Goal: Navigation & Orientation: Find specific page/section

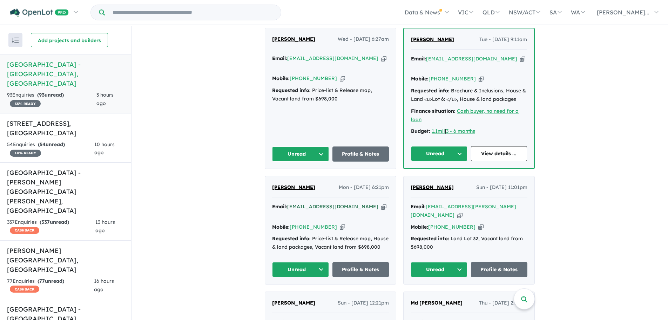
scroll to position [152, 0]
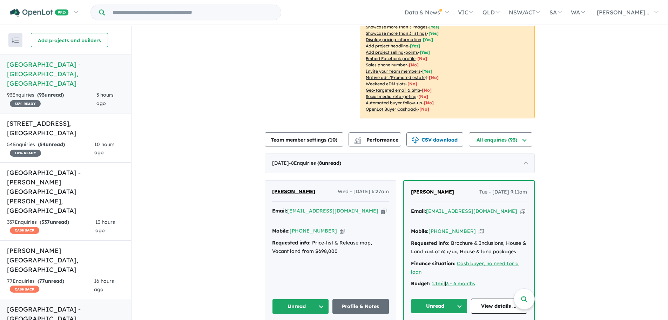
drag, startPoint x: 69, startPoint y: 246, endPoint x: 81, endPoint y: 245, distance: 12.0
click at [69, 304] on h5 "[GEOGRAPHIC_DATA] - [GEOGRAPHIC_DATA] , [GEOGRAPHIC_DATA]" at bounding box center [65, 318] width 117 height 28
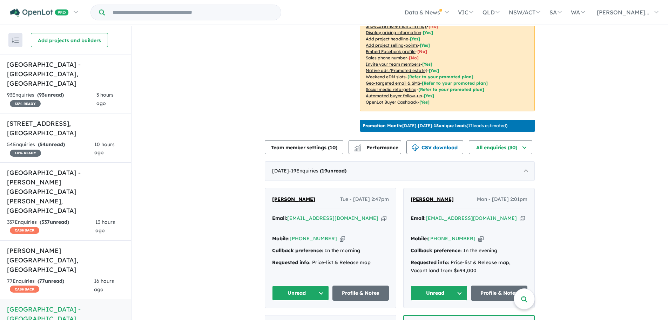
scroll to position [152, 0]
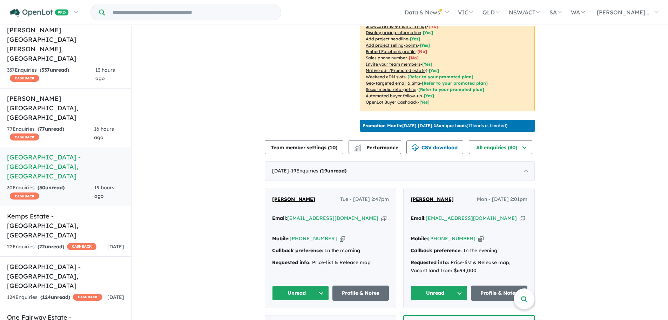
drag, startPoint x: 73, startPoint y: 148, endPoint x: 230, endPoint y: 197, distance: 164.5
click at [73, 242] on div "22 Enquir ies ( 22 unread) CASHBACK" at bounding box center [51, 246] width 89 height 8
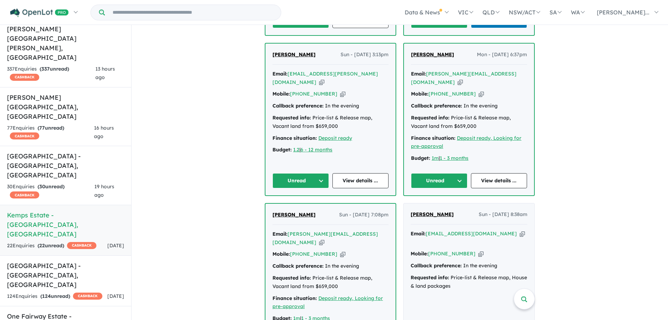
scroll to position [608, 0]
drag, startPoint x: 83, startPoint y: 172, endPoint x: 340, endPoint y: 246, distance: 266.4
click at [83, 261] on h5 "[GEOGRAPHIC_DATA] - [GEOGRAPHIC_DATA] , [GEOGRAPHIC_DATA]" at bounding box center [65, 275] width 117 height 28
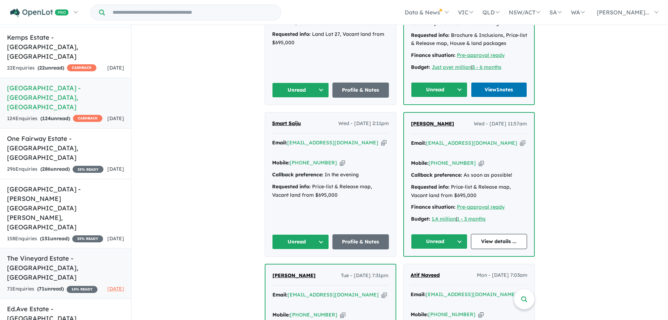
scroll to position [320, 0]
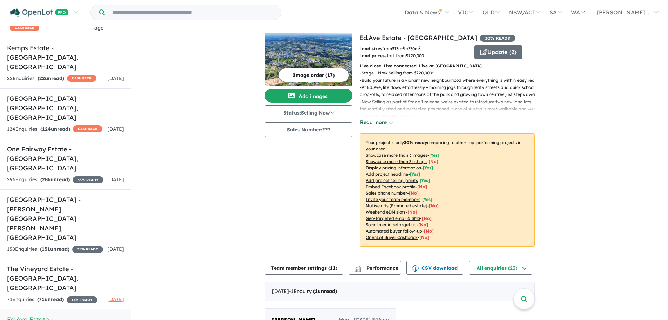
click at [377, 125] on button "Read more" at bounding box center [376, 122] width 33 height 8
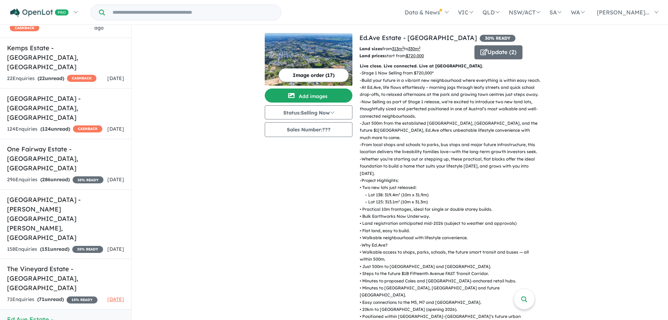
click at [284, 74] on button "Image order ( 17 )" at bounding box center [314, 75] width 71 height 14
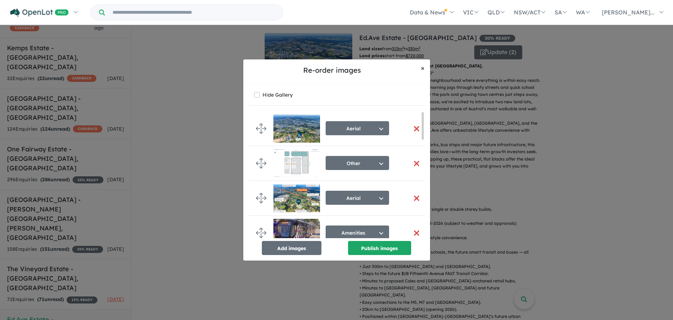
click at [424, 71] on span "×" at bounding box center [423, 68] width 4 height 8
